Goal: Information Seeking & Learning: Learn about a topic

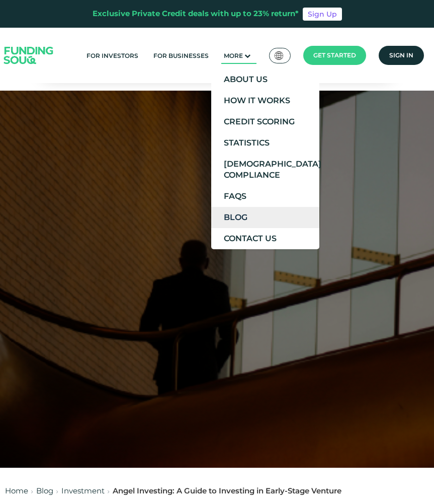
click at [242, 215] on link "Blog" at bounding box center [265, 217] width 108 height 21
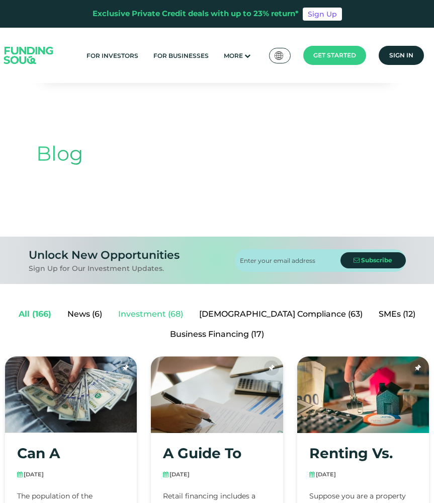
click at [189, 315] on link "Investment (68)" at bounding box center [150, 314] width 81 height 20
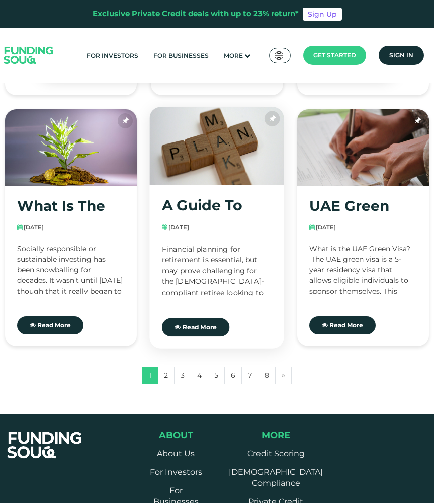
scroll to position [755, 0]
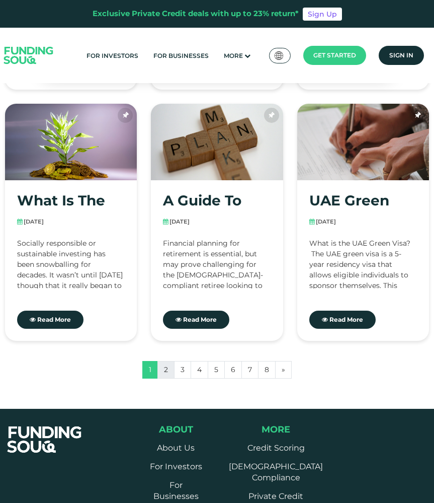
click at [165, 368] on link "2" at bounding box center [166, 370] width 17 height 18
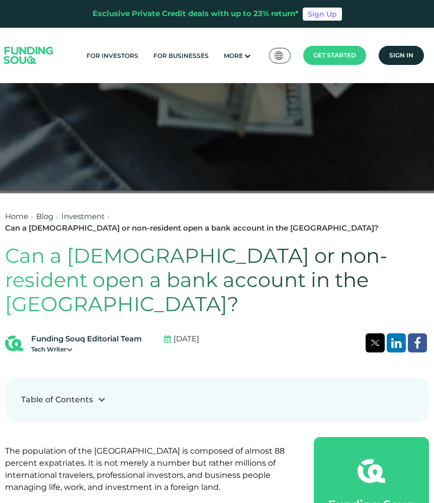
scroll to position [151, 0]
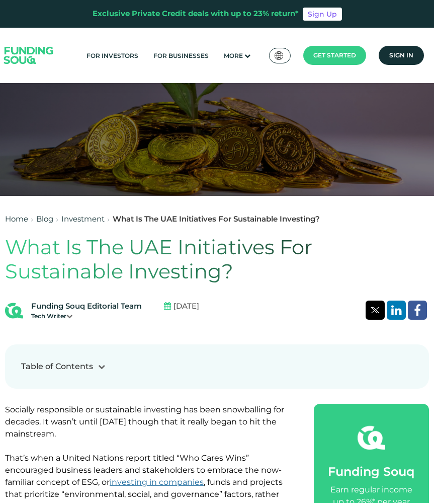
scroll to position [151, 0]
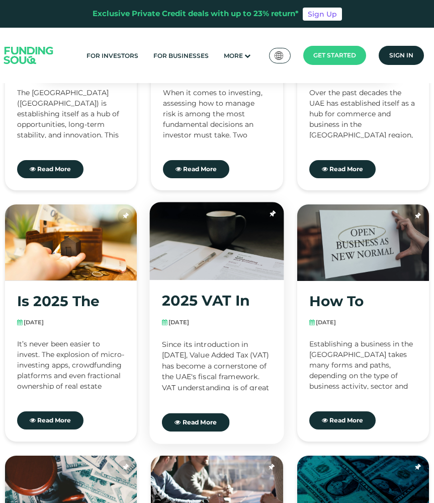
scroll to position [503, 0]
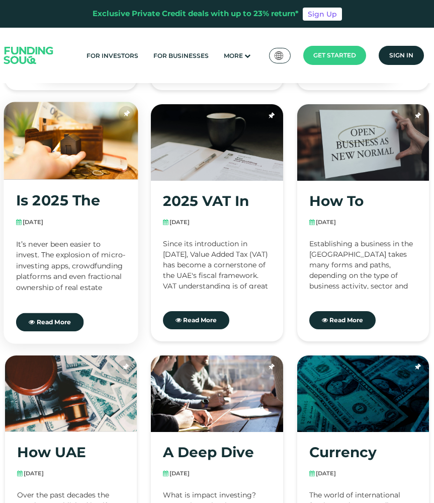
click at [58, 194] on link "Is 2025 the year to invest, or save?" at bounding box center [71, 201] width 110 height 18
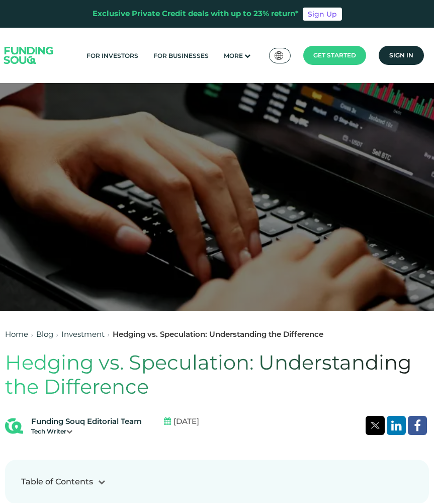
scroll to position [302, 0]
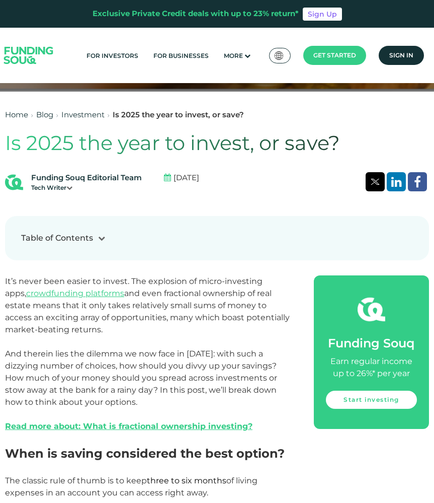
scroll to position [352, 0]
